Goal: Use online tool/utility: Use online tool/utility

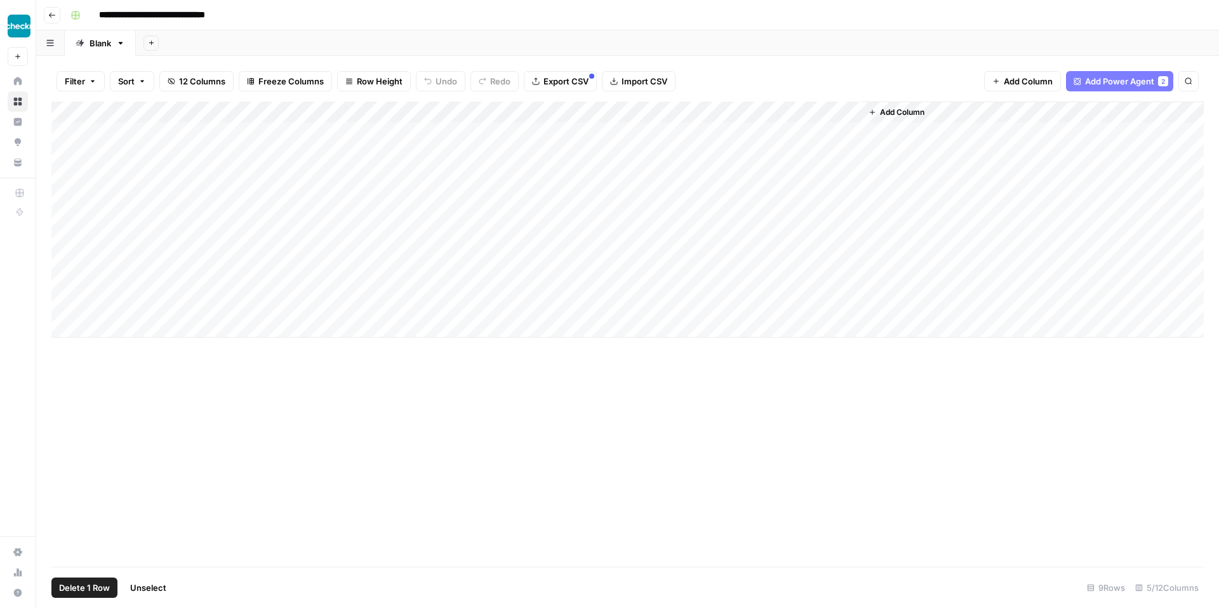
click at [67, 133] on div "Add Column" at bounding box center [627, 220] width 1152 height 236
click at [63, 152] on div "Add Column" at bounding box center [627, 220] width 1152 height 236
click at [98, 589] on span "Delete 2 Rows" at bounding box center [87, 588] width 57 height 13
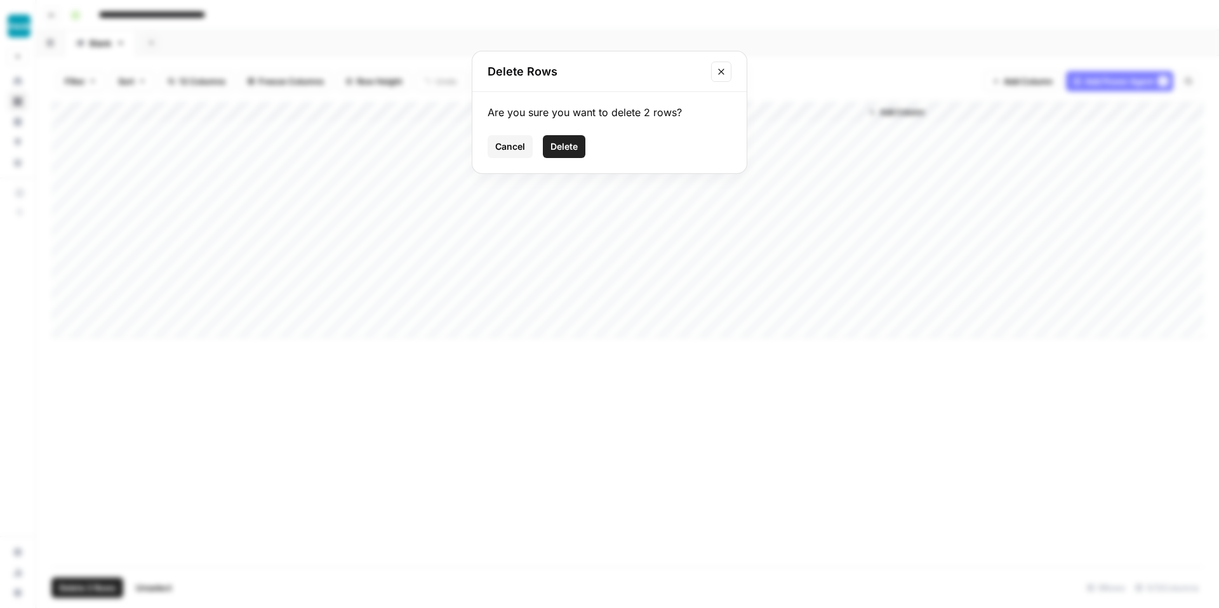
click at [568, 149] on span "Delete" at bounding box center [564, 146] width 27 height 13
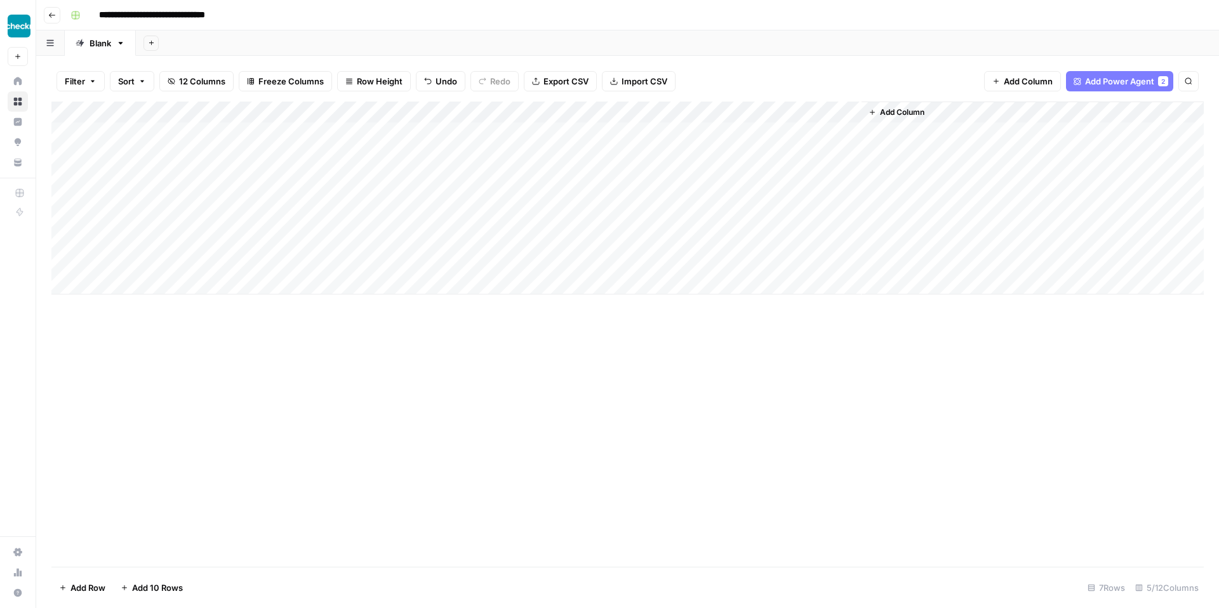
click at [66, 133] on div "Add Column" at bounding box center [627, 198] width 1152 height 193
click at [94, 584] on span "Delete 1 Row" at bounding box center [84, 588] width 51 height 13
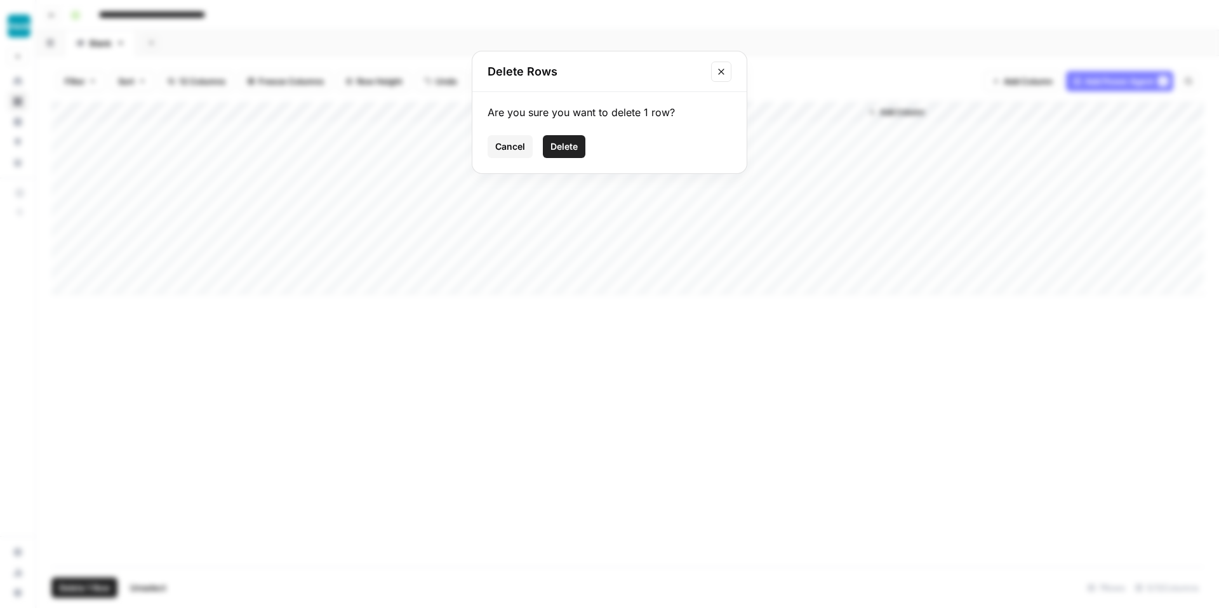
click at [562, 149] on span "Delete" at bounding box center [564, 146] width 27 height 13
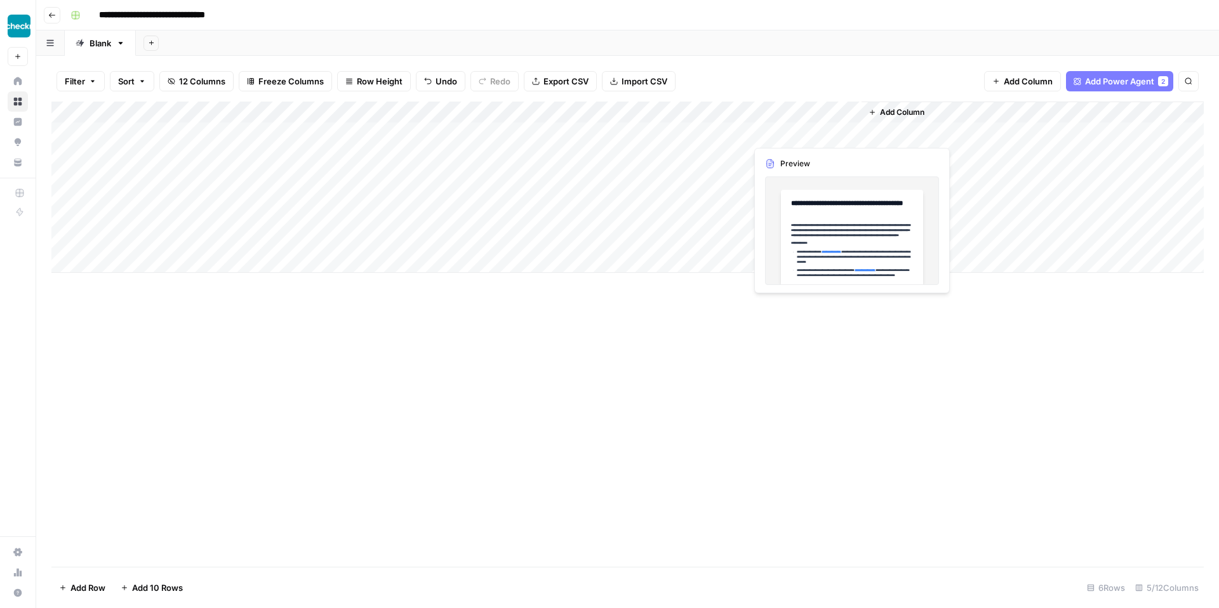
click at [820, 131] on div "Add Column" at bounding box center [627, 187] width 1152 height 171
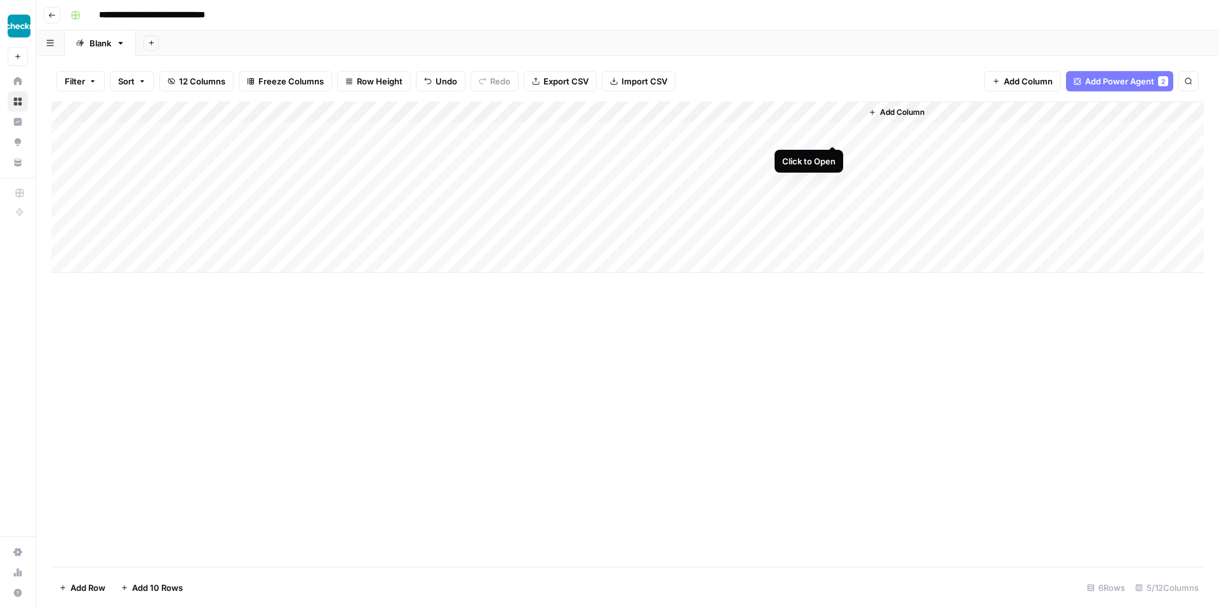
click at [829, 131] on div "Add Column" at bounding box center [627, 187] width 1152 height 171
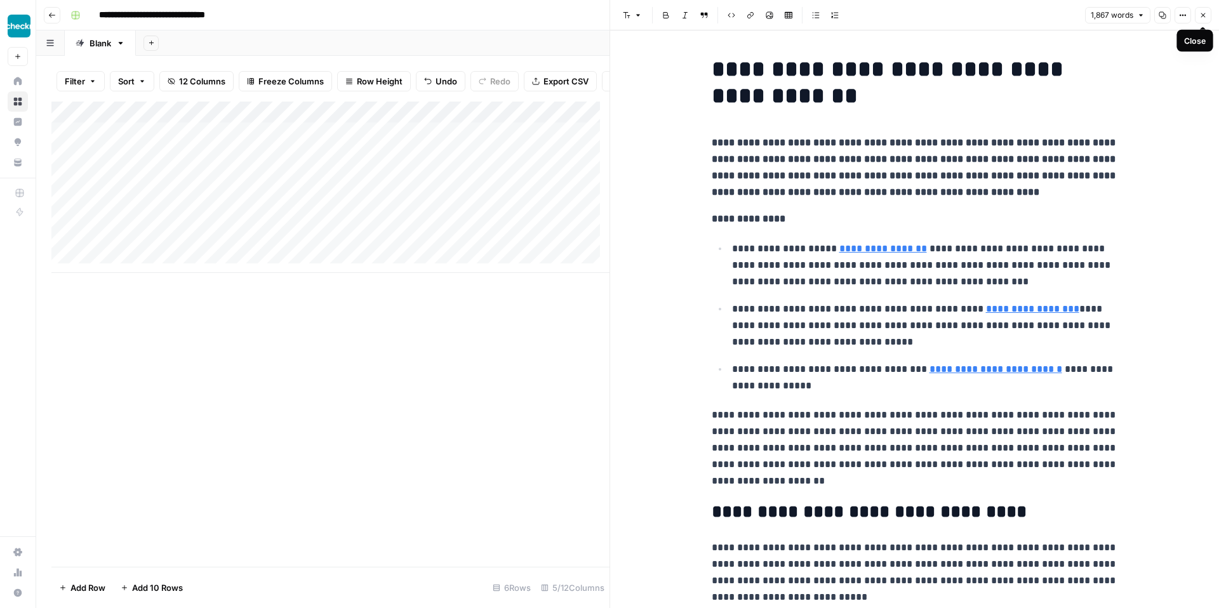
click at [1206, 18] on icon "button" at bounding box center [1203, 15] width 8 height 8
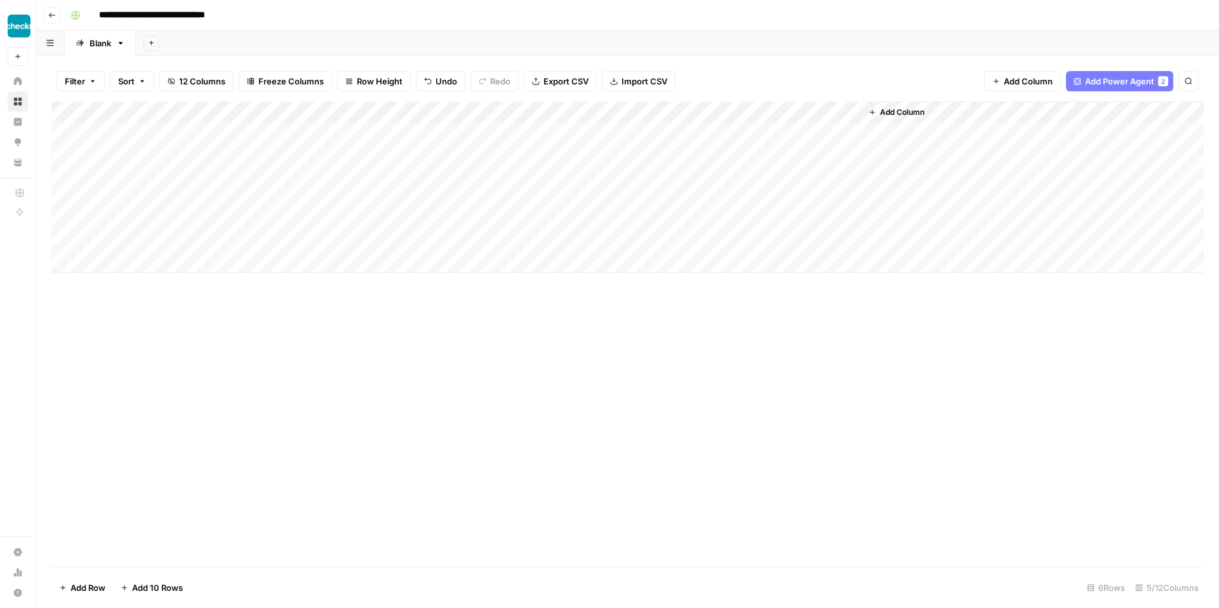
click at [143, 266] on div "Add Column" at bounding box center [627, 187] width 1152 height 171
click at [539, 397] on div "Add Column" at bounding box center [627, 334] width 1152 height 465
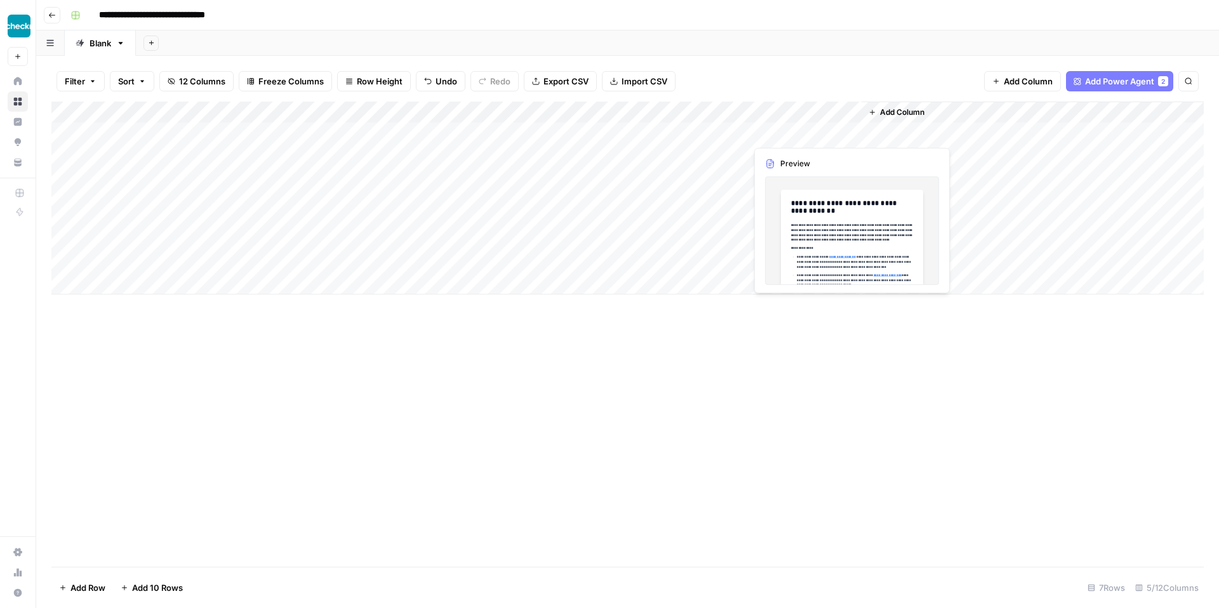
click at [800, 133] on div "Add Column" at bounding box center [627, 198] width 1152 height 193
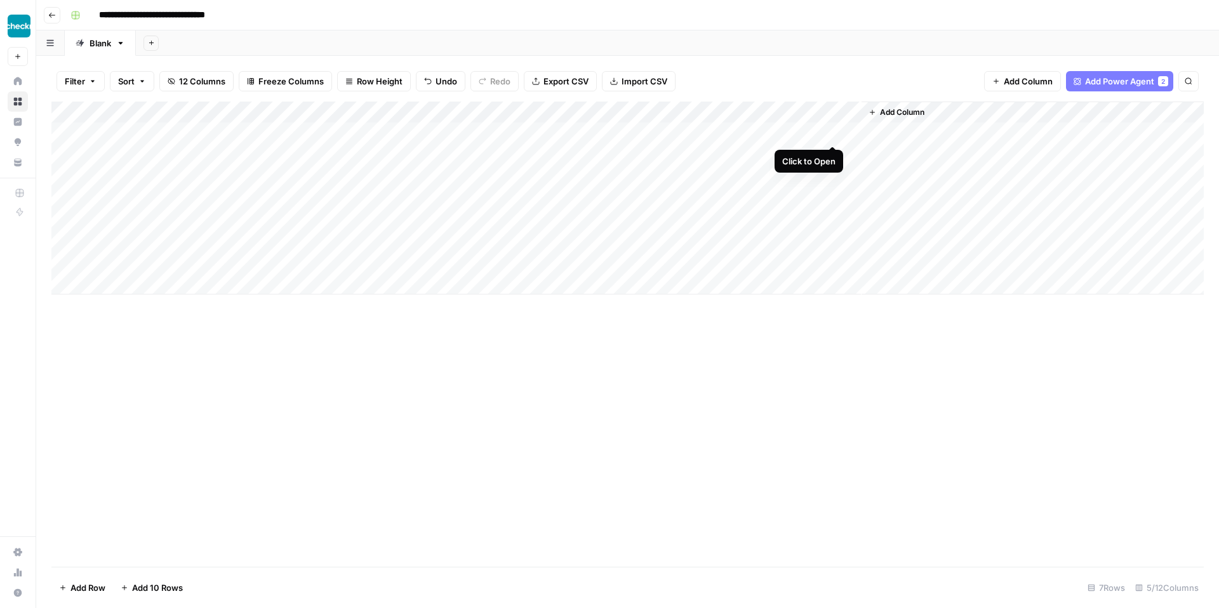
click at [833, 131] on div "Add Column" at bounding box center [627, 198] width 1152 height 193
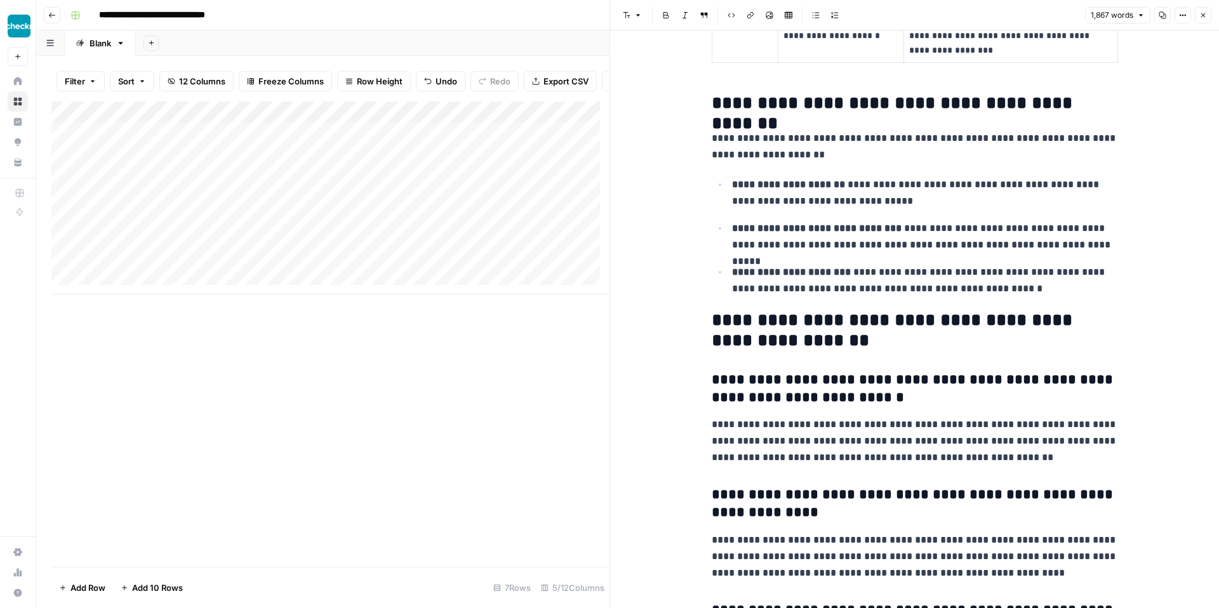
scroll to position [3977, 0]
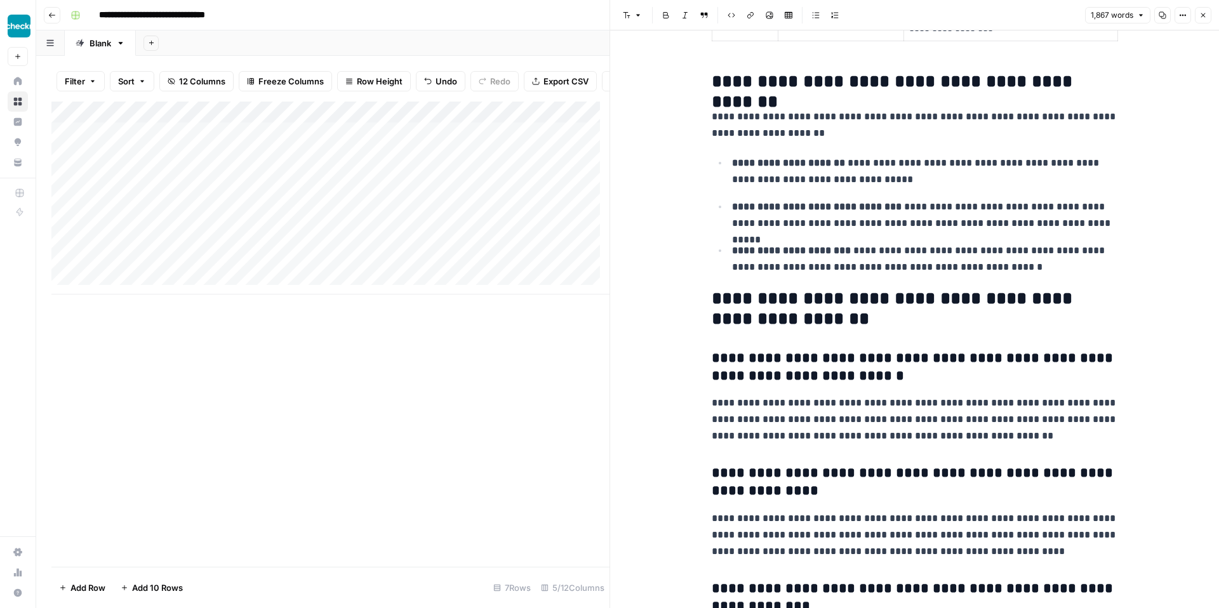
click at [1041, 415] on p "**********" at bounding box center [915, 420] width 406 height 50
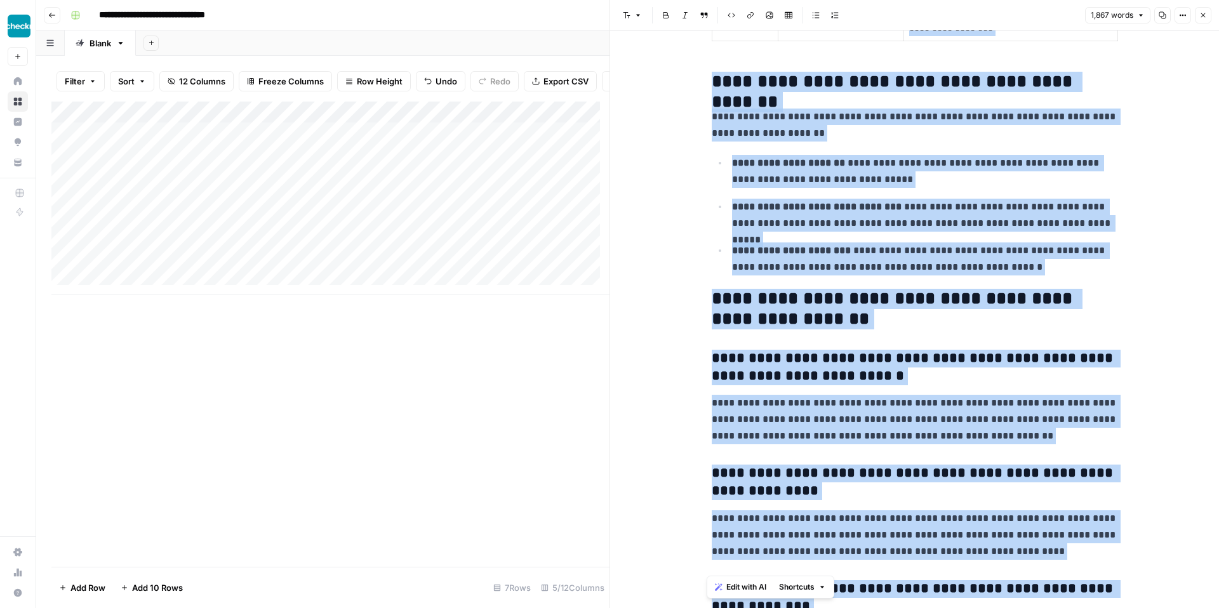
click at [738, 585] on span "Edit with AI" at bounding box center [746, 587] width 40 height 11
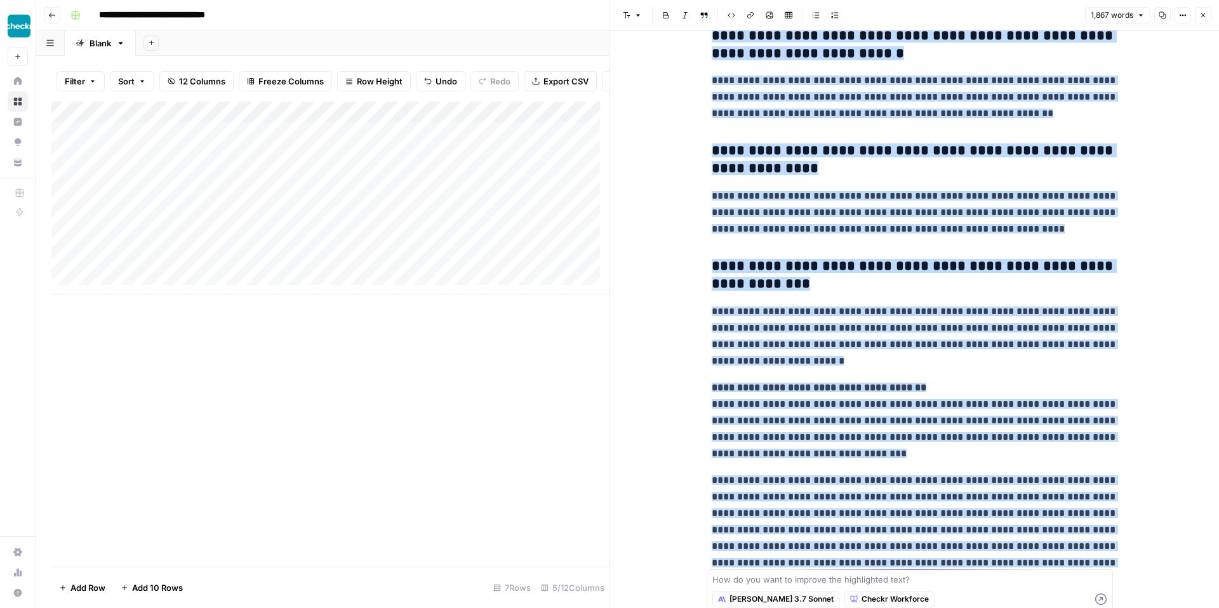
scroll to position [4327, 0]
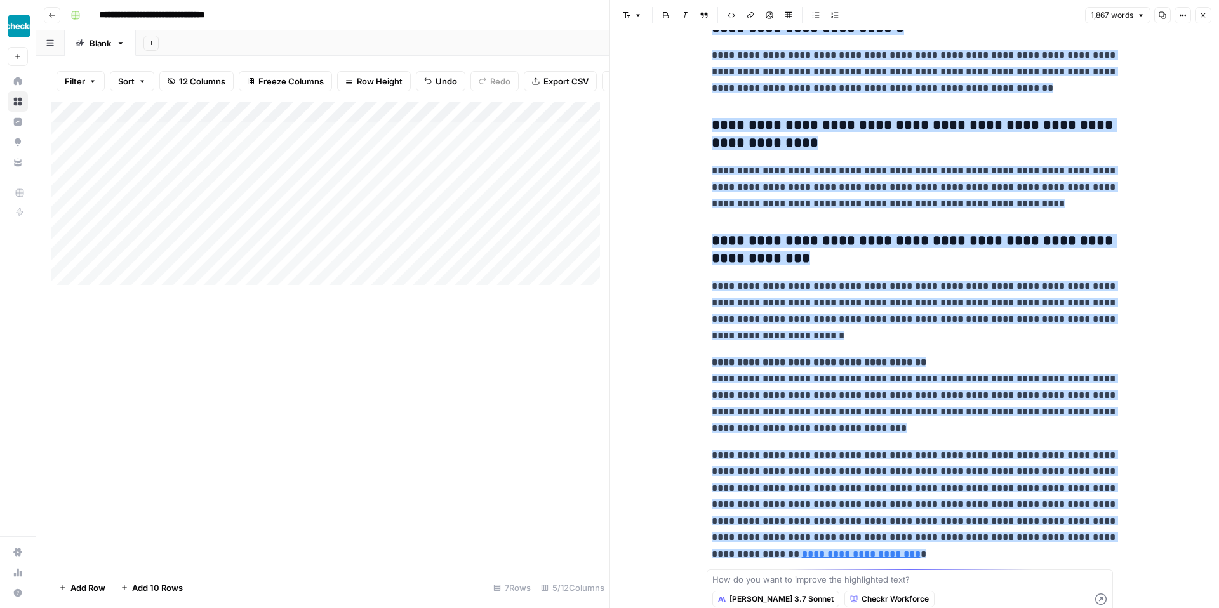
click at [874, 580] on textarea at bounding box center [909, 579] width 395 height 13
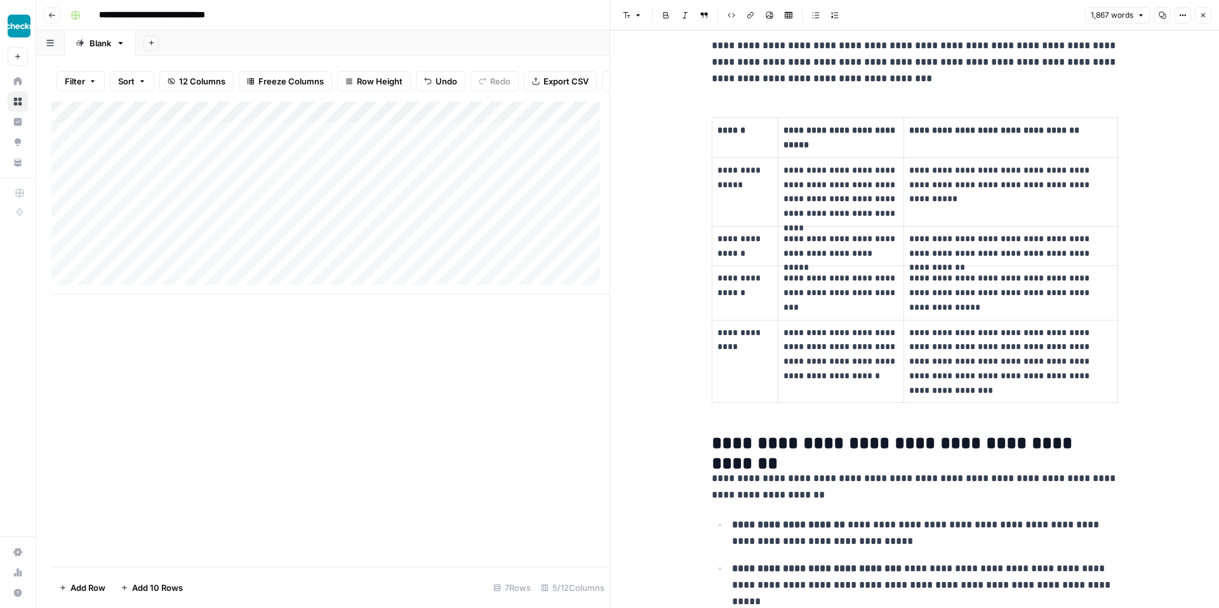
scroll to position [3615, 0]
